Goal: Task Accomplishment & Management: Manage account settings

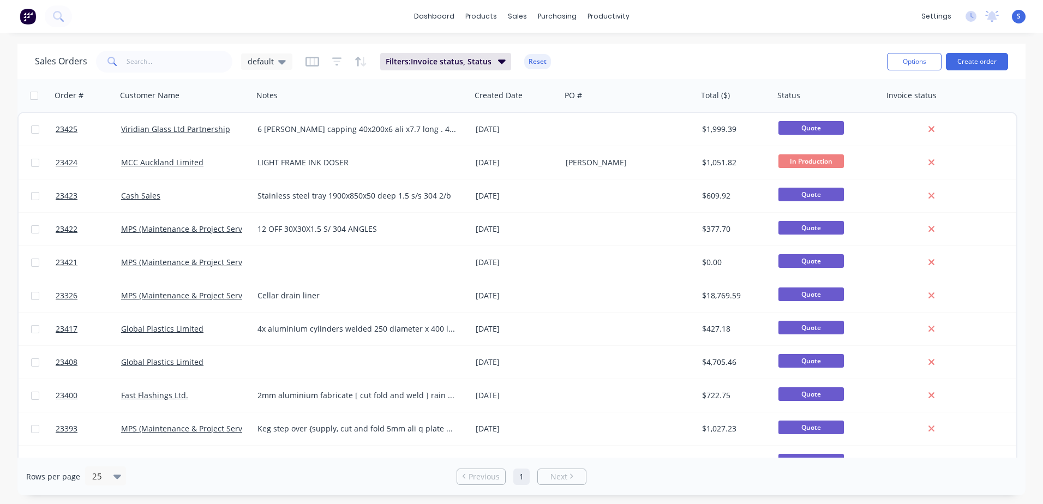
click at [149, 163] on link "MCC Auckland Limited" at bounding box center [162, 162] width 82 height 10
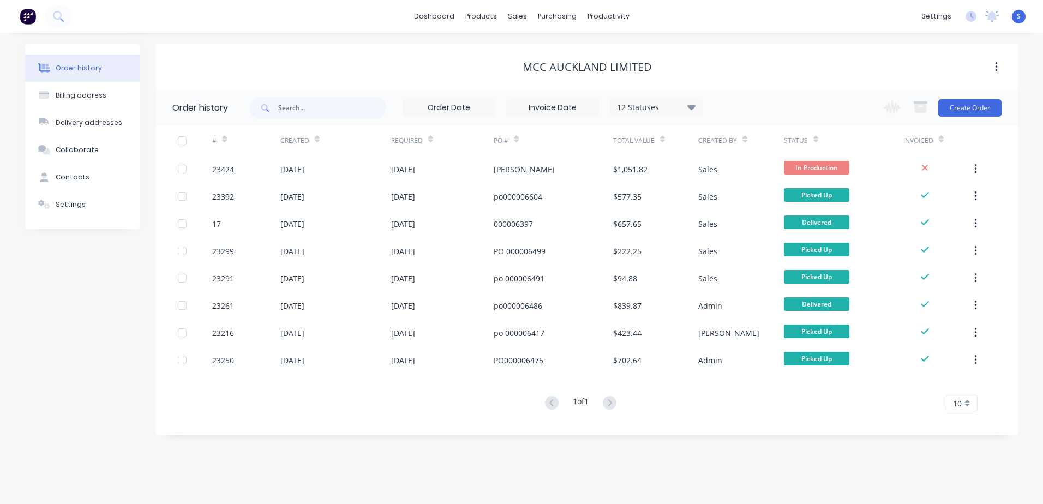
click at [281, 166] on div "[DATE]" at bounding box center [292, 169] width 24 height 11
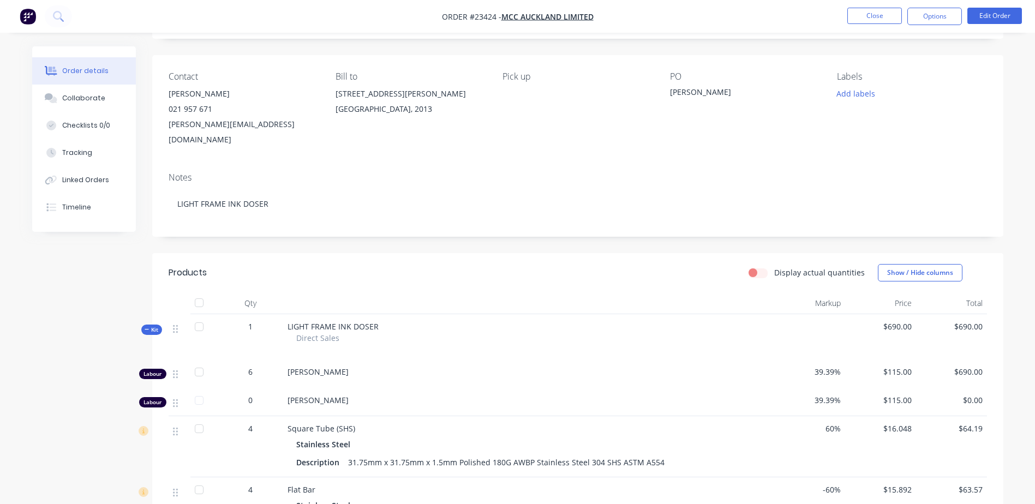
scroll to position [61, 0]
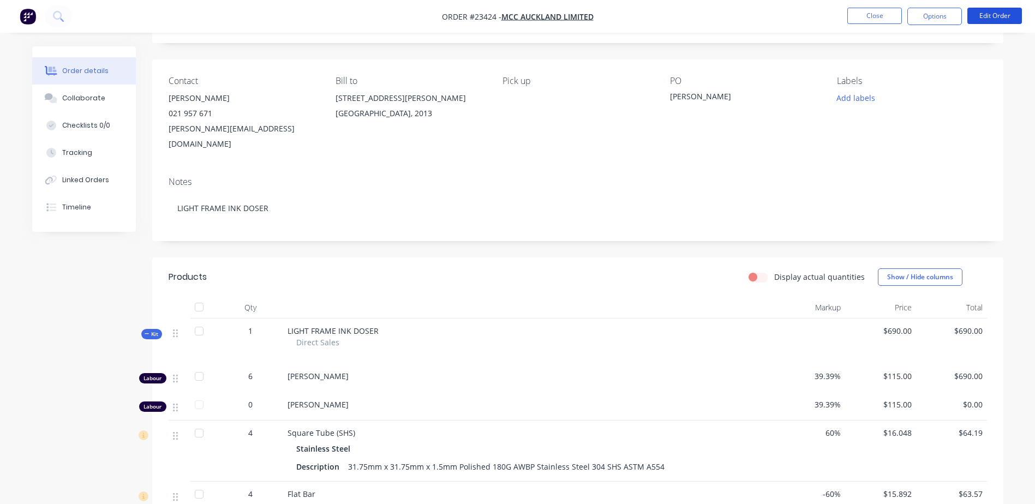
click at [988, 13] on button "Edit Order" at bounding box center [994, 16] width 55 height 16
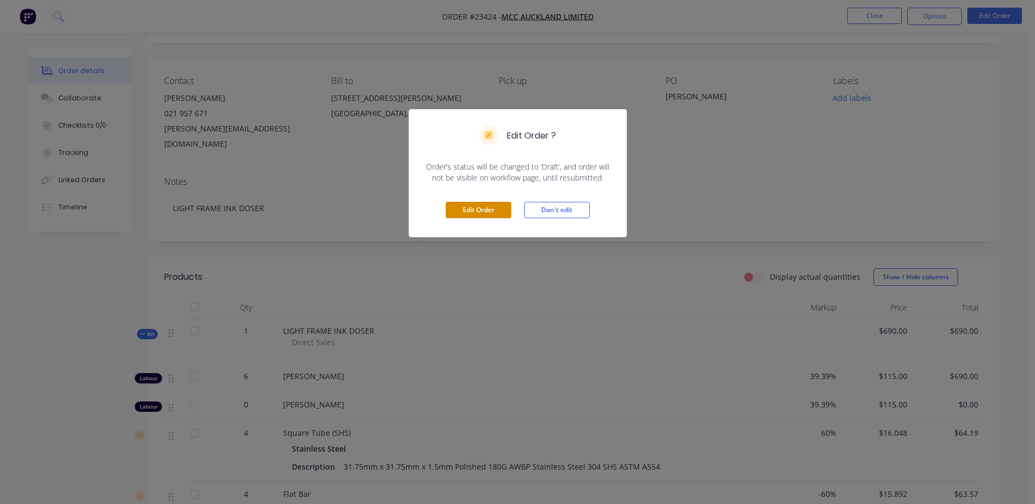
click at [466, 209] on button "Edit Order" at bounding box center [478, 210] width 65 height 16
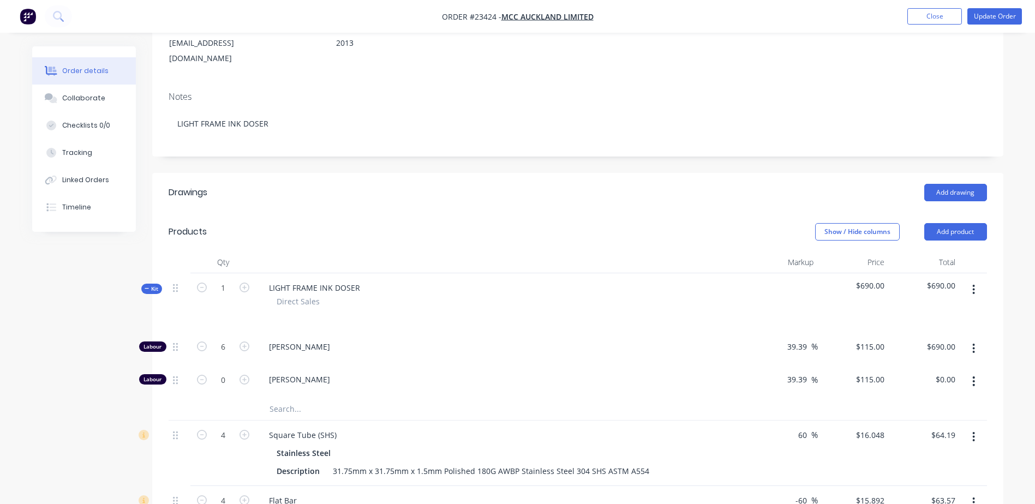
scroll to position [164, 0]
click at [200, 340] on icon "button" at bounding box center [202, 345] width 10 height 10
type input "5"
type input "$575.00"
click at [200, 340] on icon "button" at bounding box center [202, 345] width 10 height 10
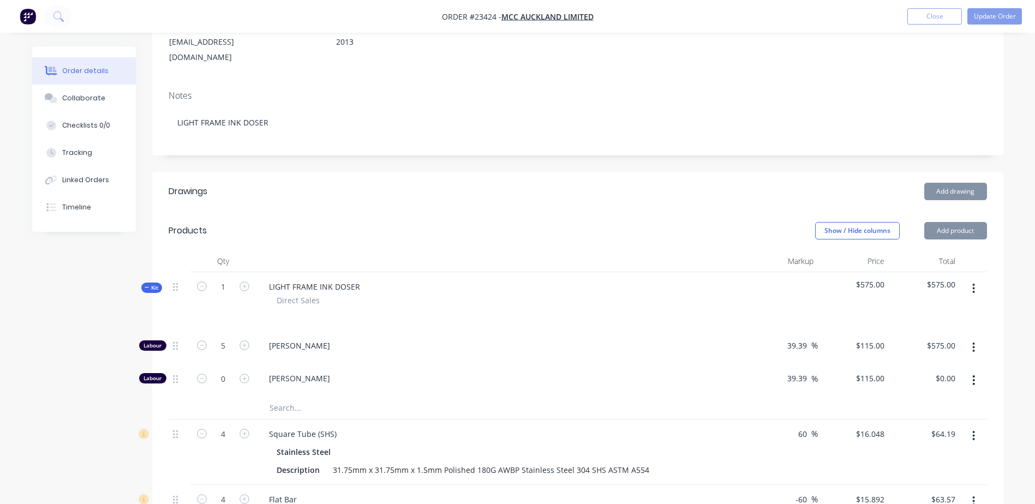
type input "4"
type input "$460.00"
type input "4.5"
type input "$517.50"
click at [406, 364] on div "[PERSON_NAME]" at bounding box center [501, 380] width 491 height 33
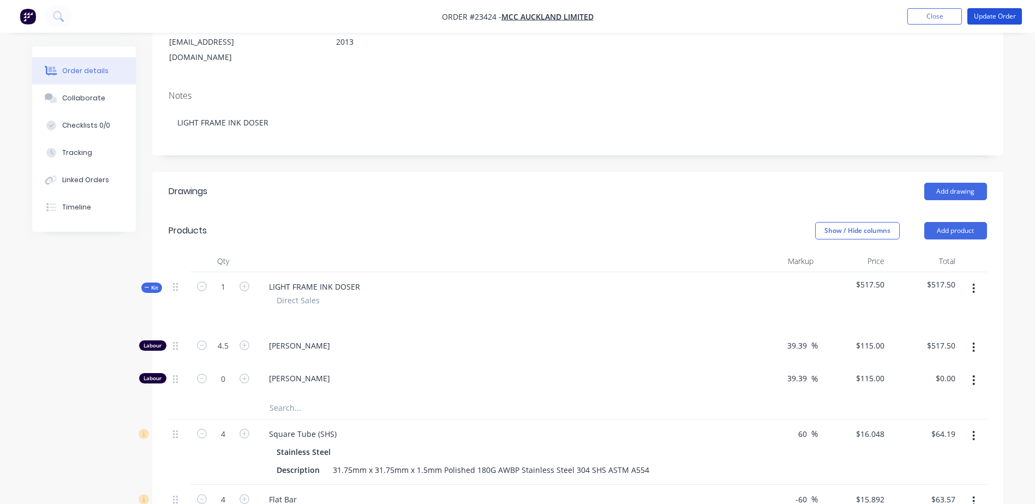
click at [995, 13] on button "Update Order" at bounding box center [994, 16] width 55 height 16
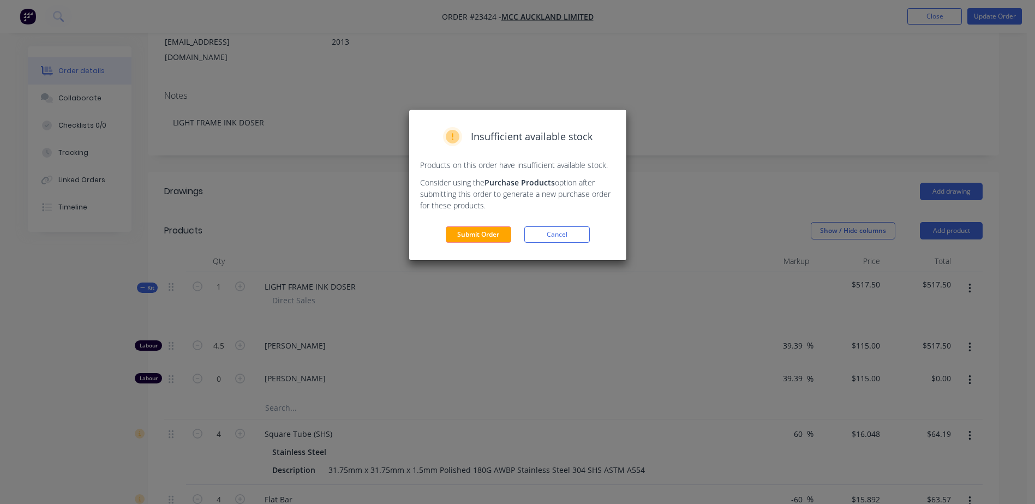
click at [475, 233] on button "Submit Order" at bounding box center [478, 234] width 65 height 16
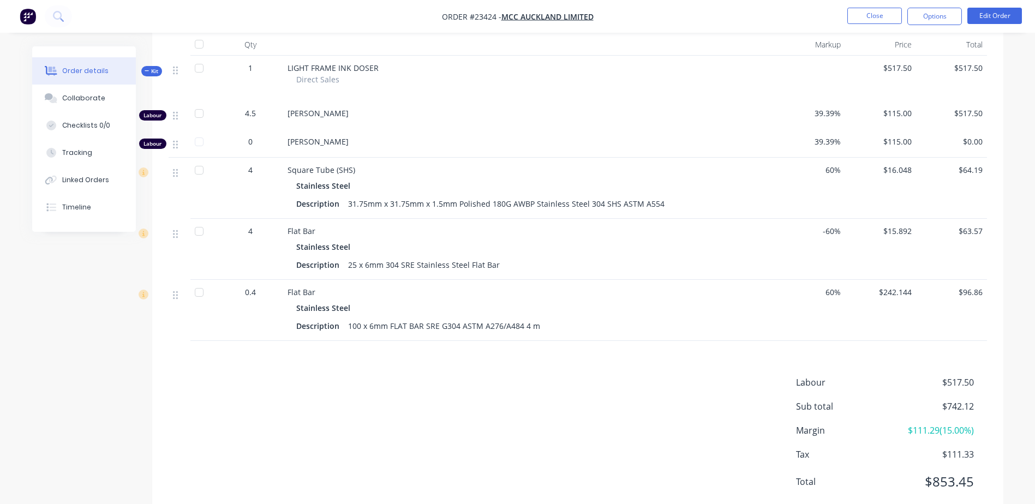
scroll to position [212, 0]
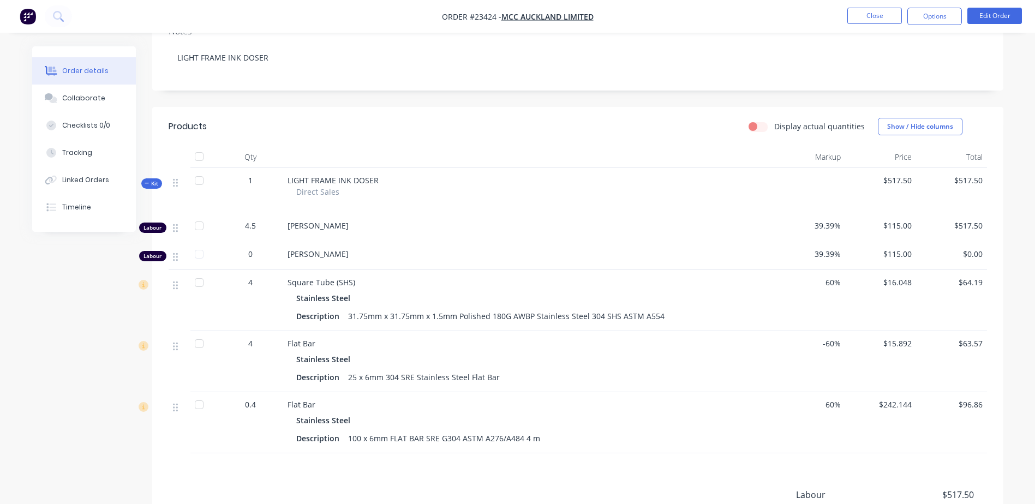
click at [874, 16] on button "Close" at bounding box center [874, 16] width 55 height 16
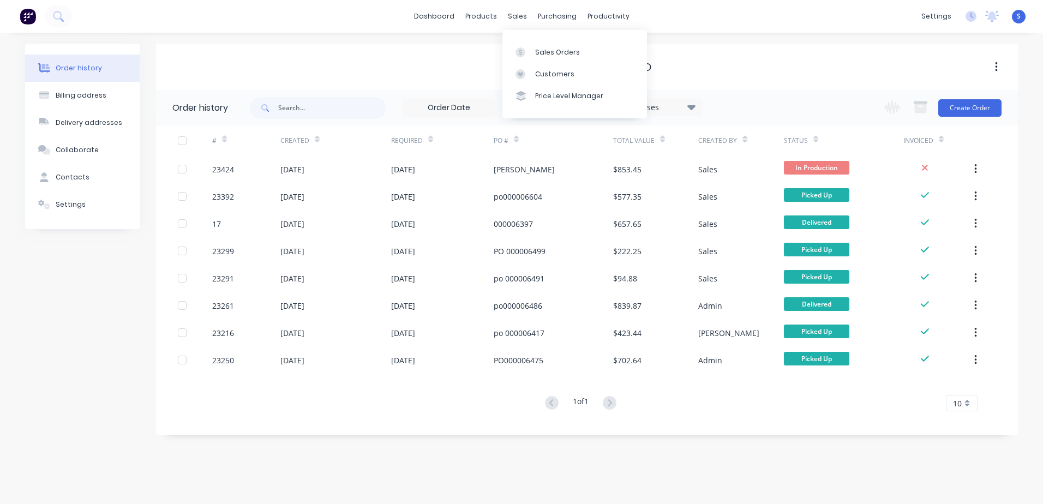
click at [537, 52] on div "Sales Orders" at bounding box center [557, 52] width 45 height 10
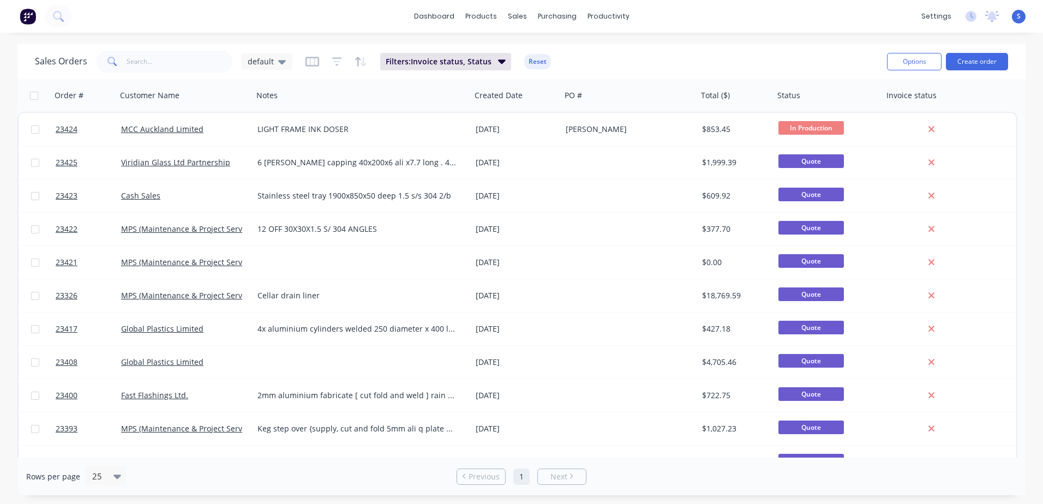
click at [214, 127] on div "MCC Auckland Limited" at bounding box center [181, 129] width 121 height 11
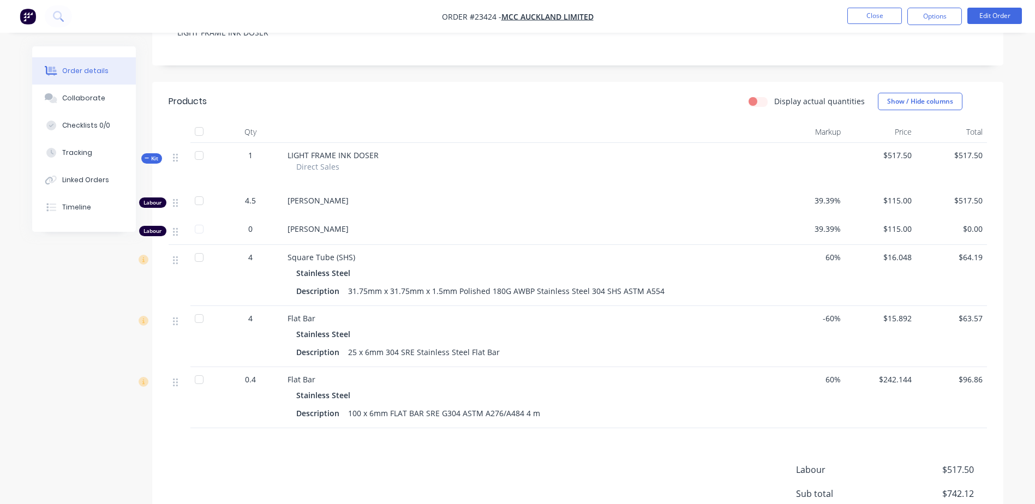
scroll to position [223, 0]
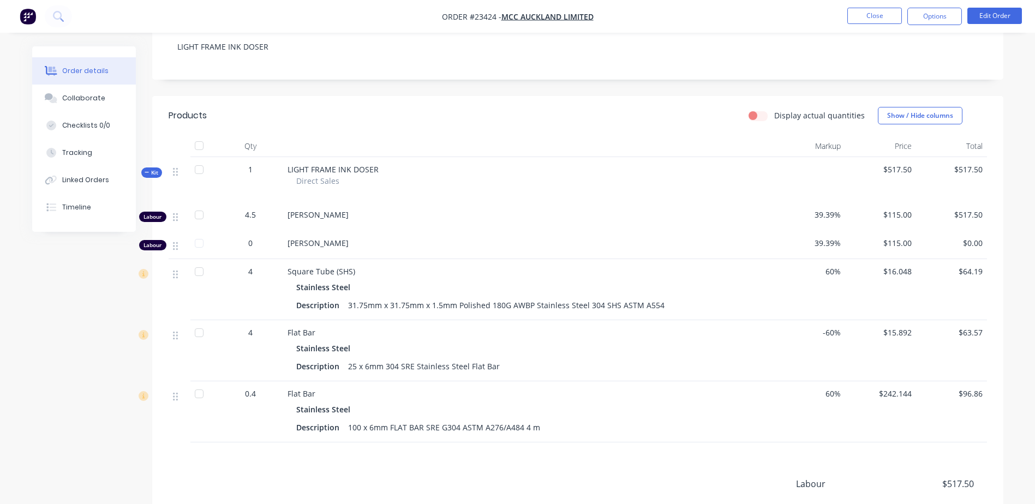
click at [875, 15] on button "Close" at bounding box center [874, 16] width 55 height 16
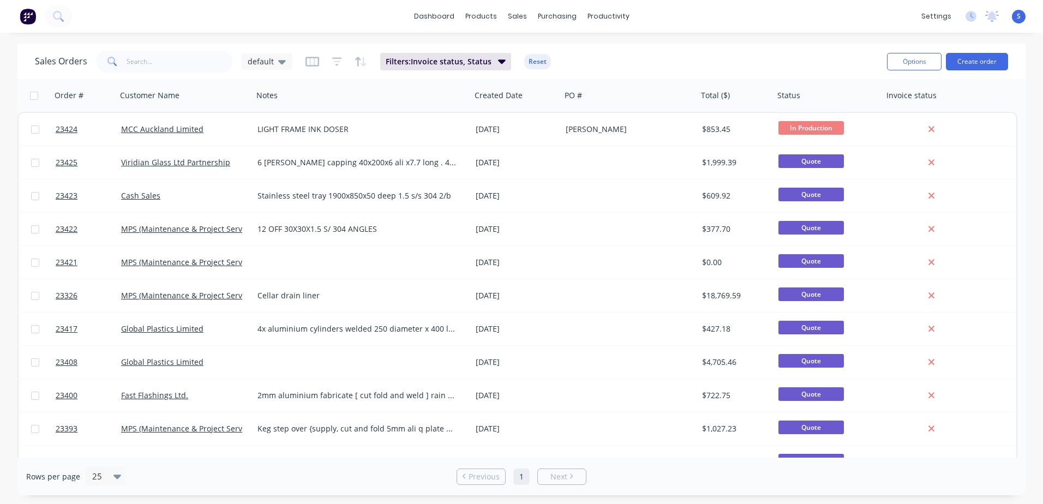
click at [803, 124] on span "In Production" at bounding box center [810, 128] width 65 height 14
click at [404, 133] on div "LIGHT FRAME INK DOSER" at bounding box center [356, 129] width 199 height 11
click at [0, 0] on div at bounding box center [0, 0] width 0 height 0
